Goal: Navigation & Orientation: Find specific page/section

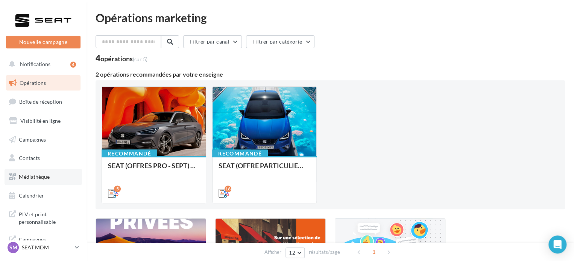
click at [50, 179] on link "Médiathèque" at bounding box center [43, 177] width 77 height 16
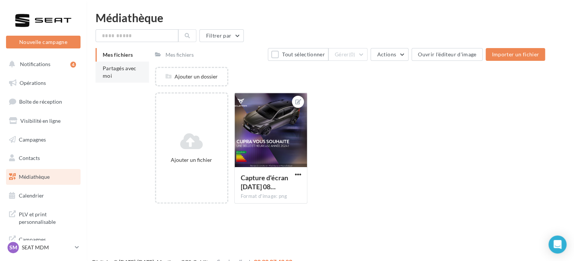
click at [109, 68] on span "Partagés avec moi" at bounding box center [120, 72] width 34 height 14
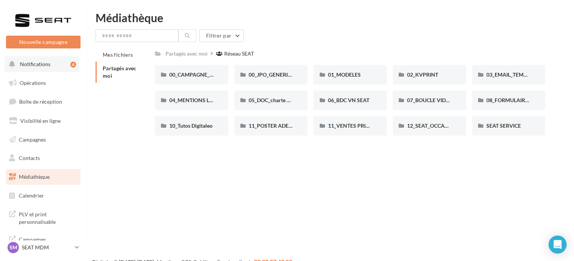
click at [24, 64] on span "Notifications" at bounding box center [35, 64] width 30 height 6
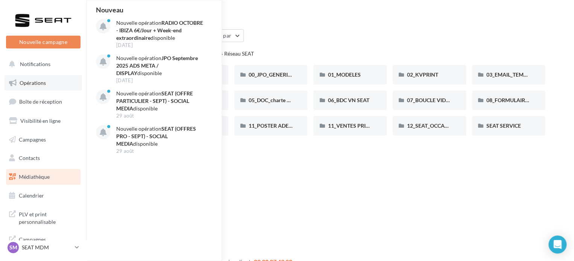
click at [38, 82] on span "Opérations" at bounding box center [33, 83] width 26 height 6
